Goal: Find specific page/section: Find specific page/section

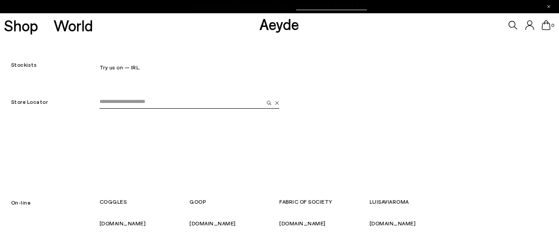
drag, startPoint x: 0, startPoint y: 0, endPoint x: 374, endPoint y: 138, distance: 398.3
click at [374, 138] on div "Store Locator" at bounding box center [279, 124] width 559 height 101
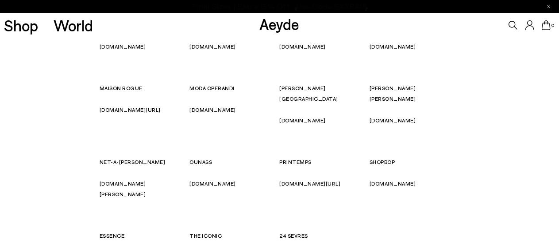
scroll to position [221, 0]
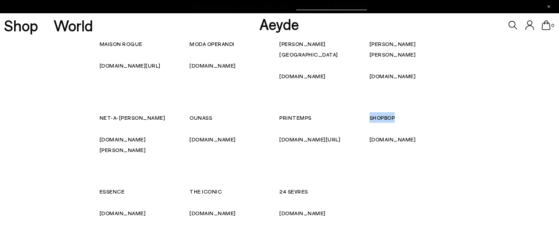
drag, startPoint x: 379, startPoint y: 103, endPoint x: 370, endPoint y: 104, distance: 8.9
click at [370, 112] on p "SHOPBOP" at bounding box center [414, 117] width 90 height 11
copy font "SHOPBOP"
drag, startPoint x: 123, startPoint y: 172, endPoint x: 100, endPoint y: 171, distance: 22.6
click at [100, 188] on font "ESSENCE" at bounding box center [112, 191] width 25 height 6
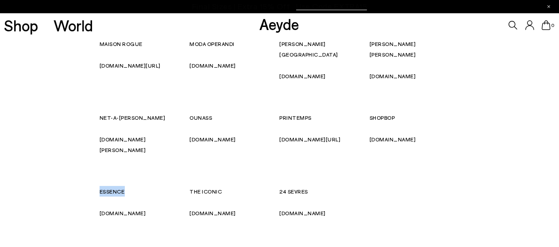
copy font "ESSENCE"
drag, startPoint x: 108, startPoint y: 188, endPoint x: 114, endPoint y: 193, distance: 7.2
drag, startPoint x: 114, startPoint y: 193, endPoint x: 172, endPoint y: 225, distance: 66.9
click at [172, 225] on div "COGGLES coggles.com GOOP goop.com FABRIC OF SOCIETY fabricofsociety.luxury LUIS…" at bounding box center [280, 112] width 360 height 274
drag, startPoint x: 226, startPoint y: 171, endPoint x: 186, endPoint y: 169, distance: 40.8
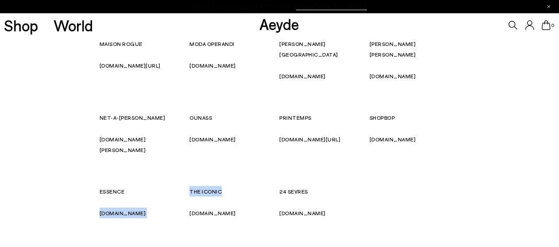
click at [186, 169] on div "COGGLES coggles.com GOOP goop.com FABRIC OF SOCIETY fabricofsociety.luxury LUIS…" at bounding box center [280, 112] width 360 height 274
click at [212, 188] on font "THE ICONIC" at bounding box center [205, 191] width 32 height 6
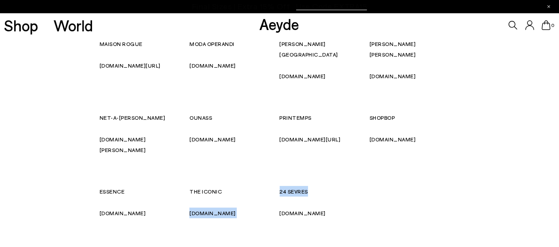
drag, startPoint x: 316, startPoint y: 169, endPoint x: 276, endPoint y: 170, distance: 40.3
click at [276, 170] on div "COGGLES coggles.com GOOP goop.com FABRIC OF SOCIETY fabricofsociety.luxury LUIS…" at bounding box center [280, 112] width 360 height 274
click at [312, 186] on p "24 SEVRES" at bounding box center [325, 191] width 90 height 11
click at [319, 186] on p "24 SEVRES" at bounding box center [325, 191] width 90 height 11
drag, startPoint x: 317, startPoint y: 168, endPoint x: 280, endPoint y: 171, distance: 37.3
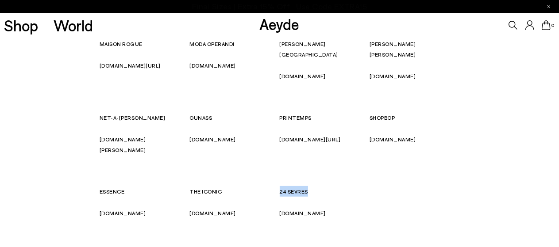
click at [280, 186] on p "24 SEVRES" at bounding box center [325, 191] width 90 height 11
copy font "24 SEVRES"
click at [293, 210] on font "[DOMAIN_NAME]" at bounding box center [303, 213] width 46 height 6
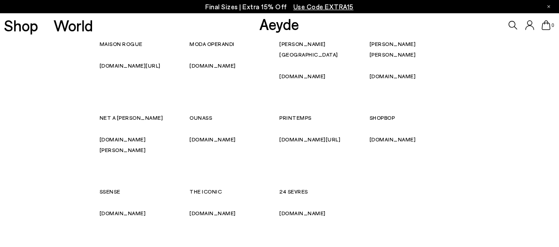
scroll to position [221, 0]
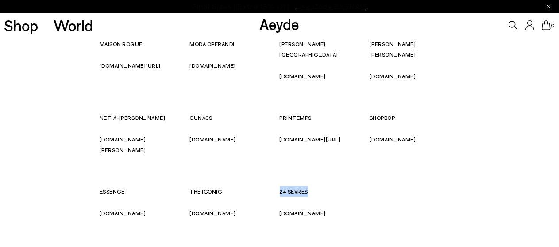
drag, startPoint x: 315, startPoint y: 166, endPoint x: 280, endPoint y: 168, distance: 35.0
click at [280, 186] on p "24 SEVRES" at bounding box center [325, 191] width 90 height 11
copy font "24 SEVRES"
